Goal: Task Accomplishment & Management: Manage account settings

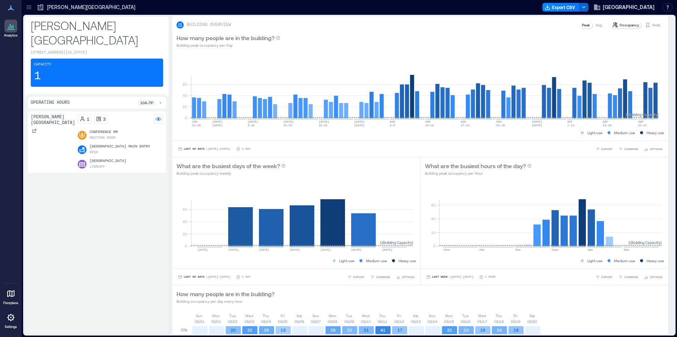
click at [27, 9] on icon at bounding box center [28, 8] width 5 height 1
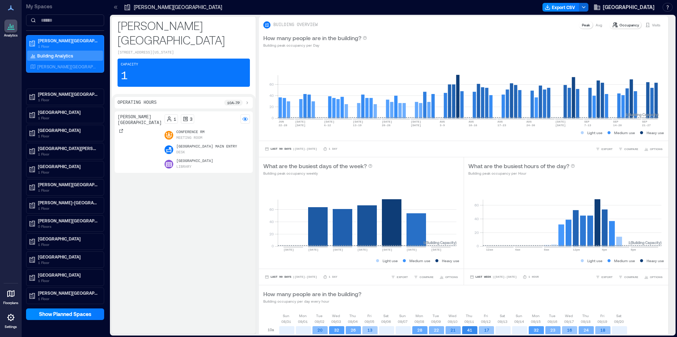
click at [7, 326] on p "Settings" at bounding box center [11, 327] width 12 height 4
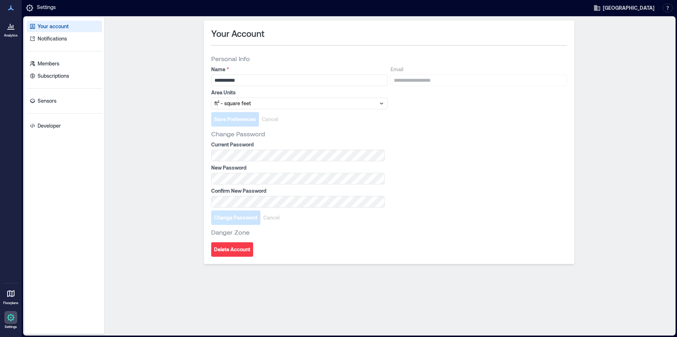
click at [78, 82] on div "Your account Notifications Members Subscriptions Sensors Developer" at bounding box center [65, 176] width 80 height 316
click at [79, 77] on link "Subscriptions" at bounding box center [64, 76] width 75 height 12
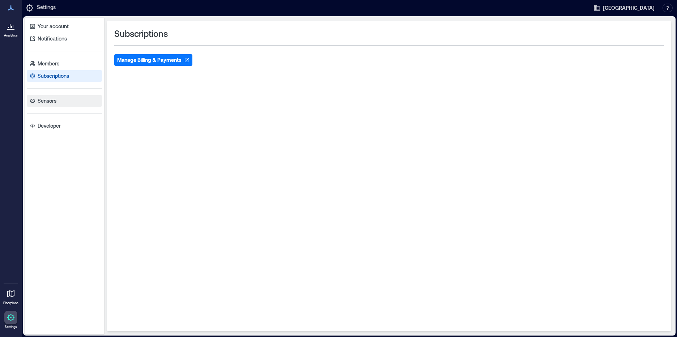
click at [63, 95] on link "Sensors" at bounding box center [64, 101] width 75 height 12
